Goal: Transaction & Acquisition: Purchase product/service

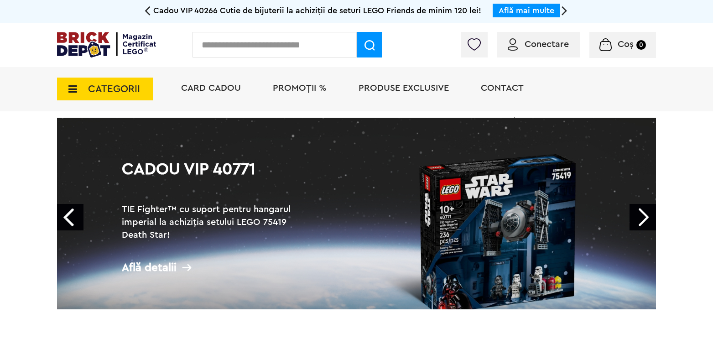
click at [531, 46] on span "Conectare" at bounding box center [547, 44] width 44 height 9
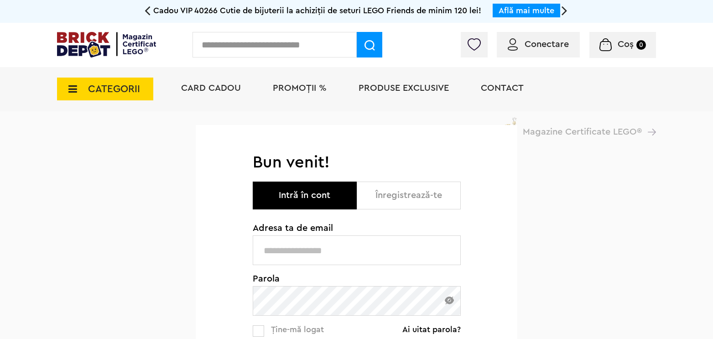
click at [330, 245] on input "text" at bounding box center [357, 250] width 208 height 30
type input "**********"
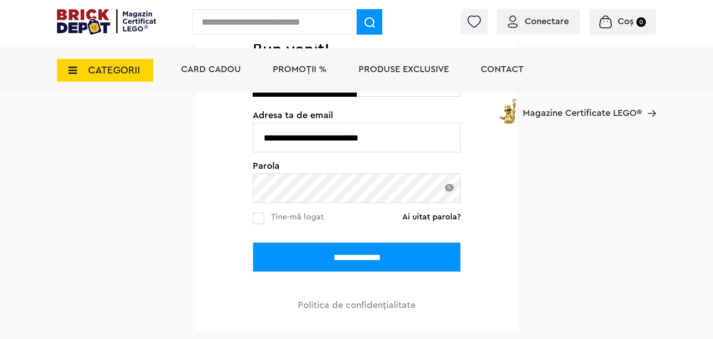
scroll to position [137, 0]
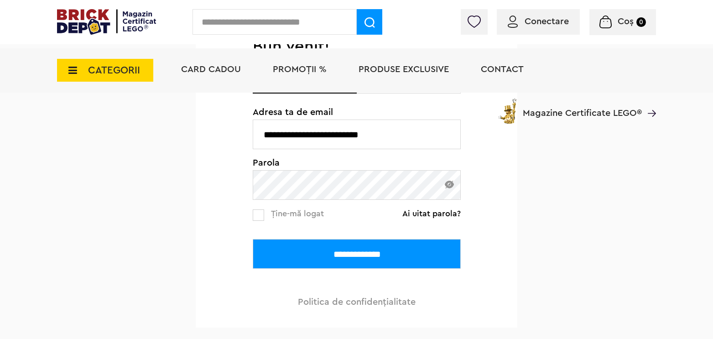
click at [348, 254] on input "**********" at bounding box center [357, 254] width 208 height 30
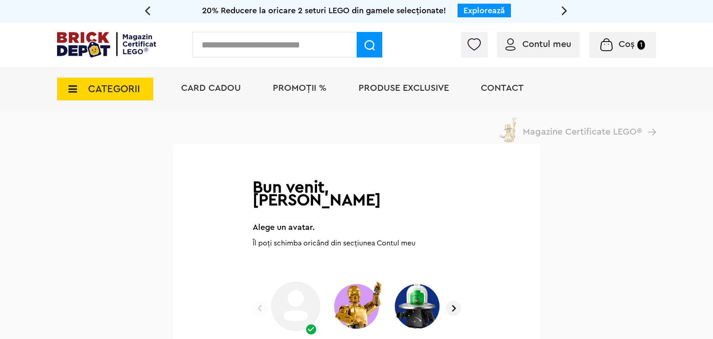
click at [78, 38] on img at bounding box center [106, 45] width 99 height 26
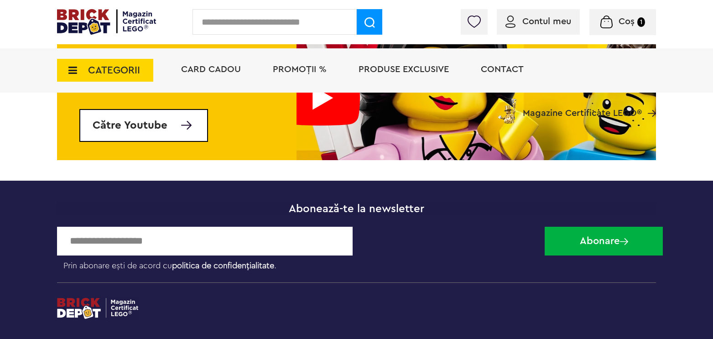
scroll to position [3102, 0]
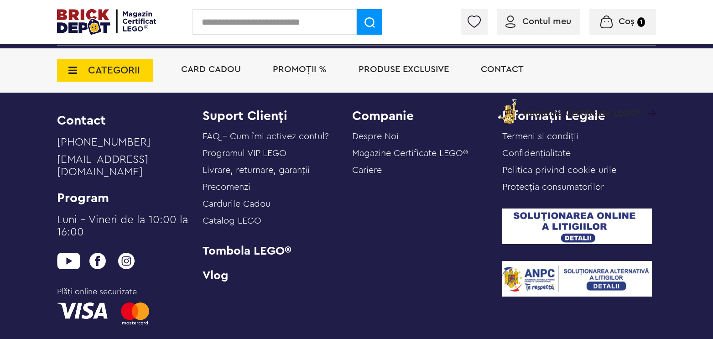
click at [261, 208] on link "Cardurile Cadou" at bounding box center [237, 203] width 68 height 9
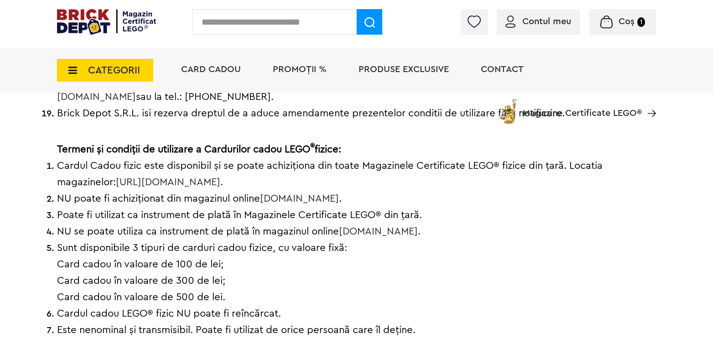
scroll to position [684, 0]
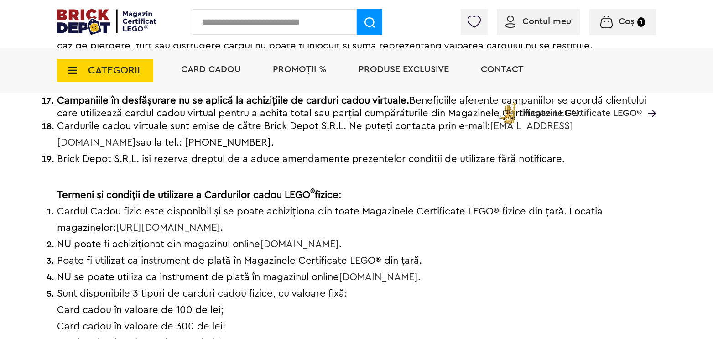
click at [220, 223] on link "[URL][DOMAIN_NAME]" at bounding box center [168, 228] width 104 height 10
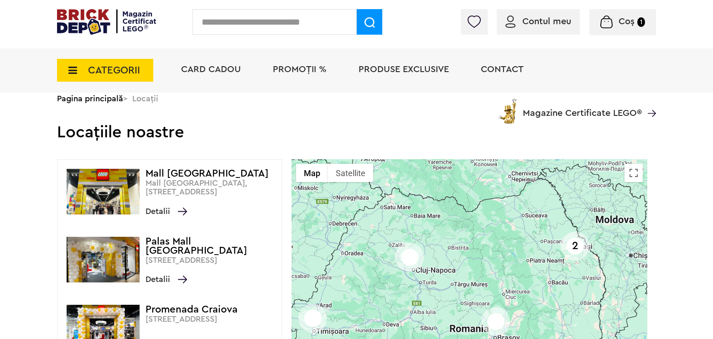
click at [625, 21] on span "Coș" at bounding box center [627, 21] width 16 height 9
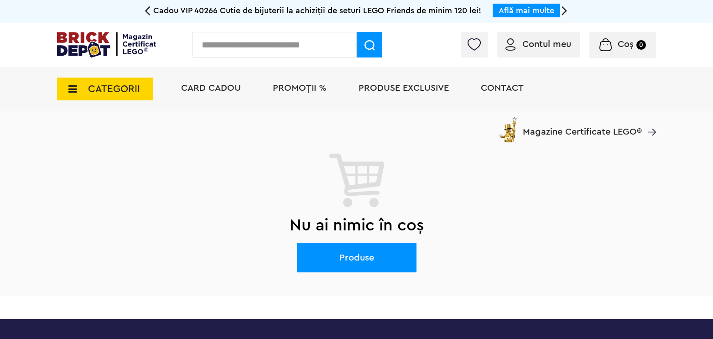
click at [286, 88] on span "PROMOȚII %" at bounding box center [300, 87] width 54 height 9
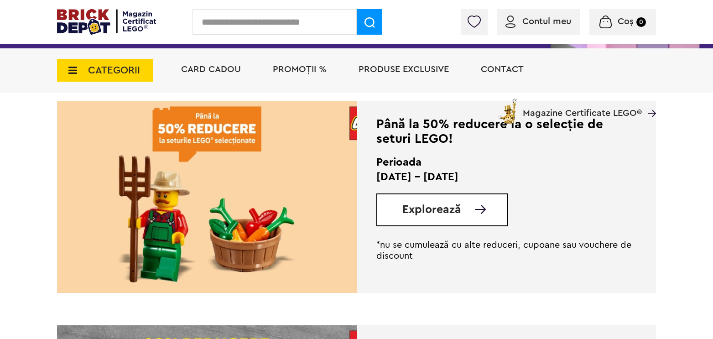
scroll to position [182, 0]
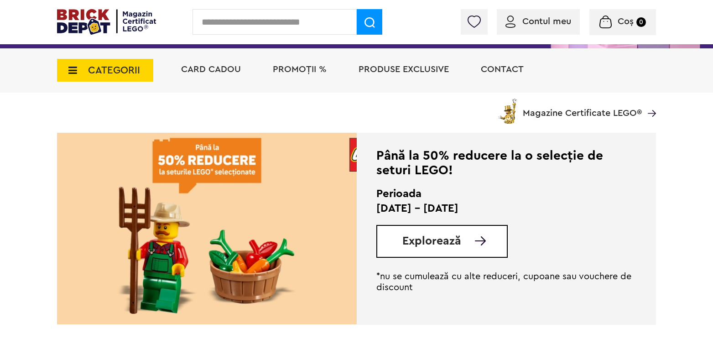
click at [250, 197] on img at bounding box center [207, 229] width 300 height 192
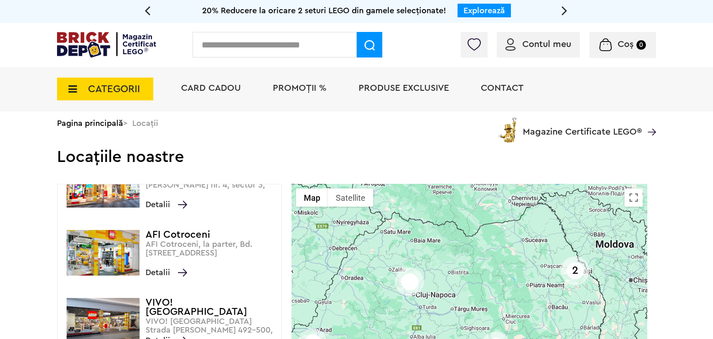
scroll to position [319, 0]
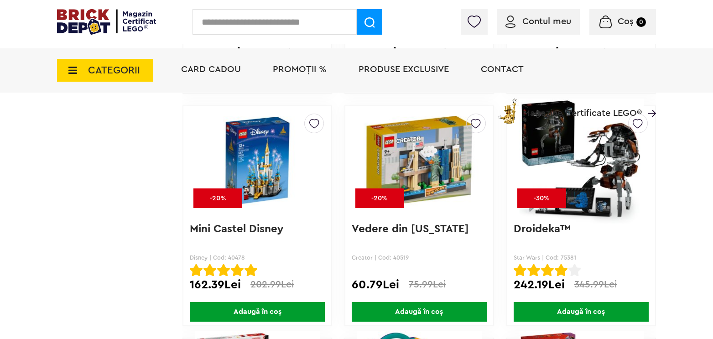
scroll to position [3056, 0]
